Goal: Find specific page/section: Find specific page/section

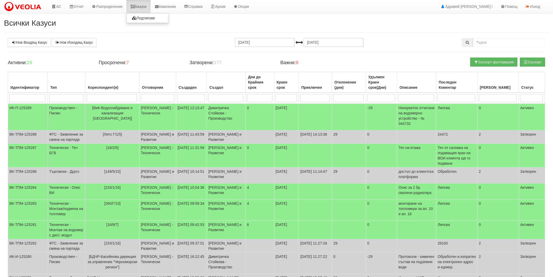
click at [134, 8] on icon at bounding box center [132, 7] width 5 height 4
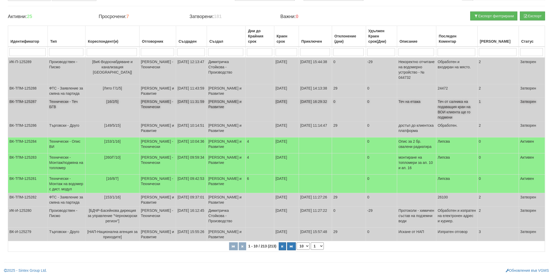
scroll to position [58, 0]
click at [282, 248] on icon "button" at bounding box center [283, 246] width 2 height 3
select select "2"
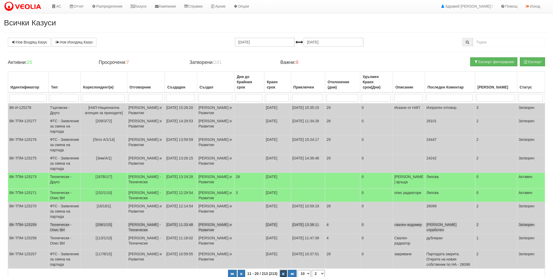
scroll to position [0, 0]
